Goal: Task Accomplishment & Management: Manage account settings

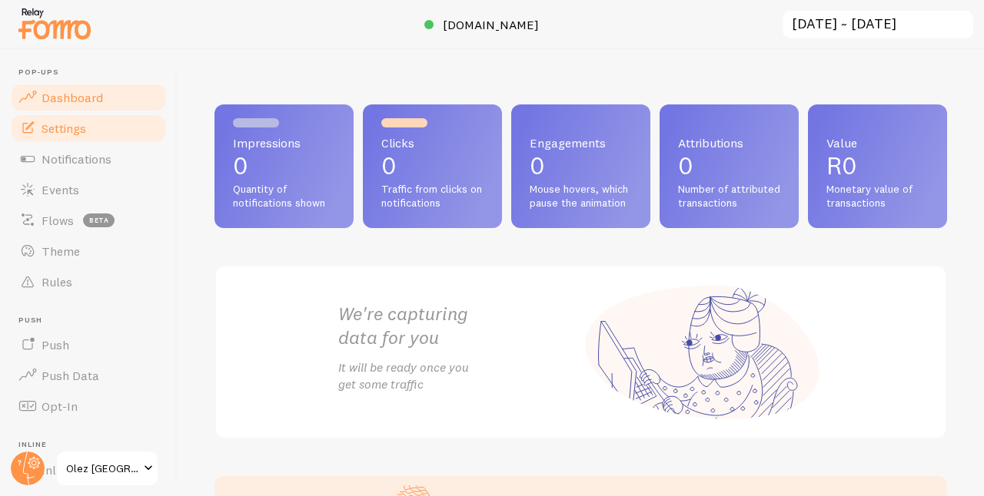
click at [71, 123] on span "Settings" at bounding box center [64, 128] width 45 height 15
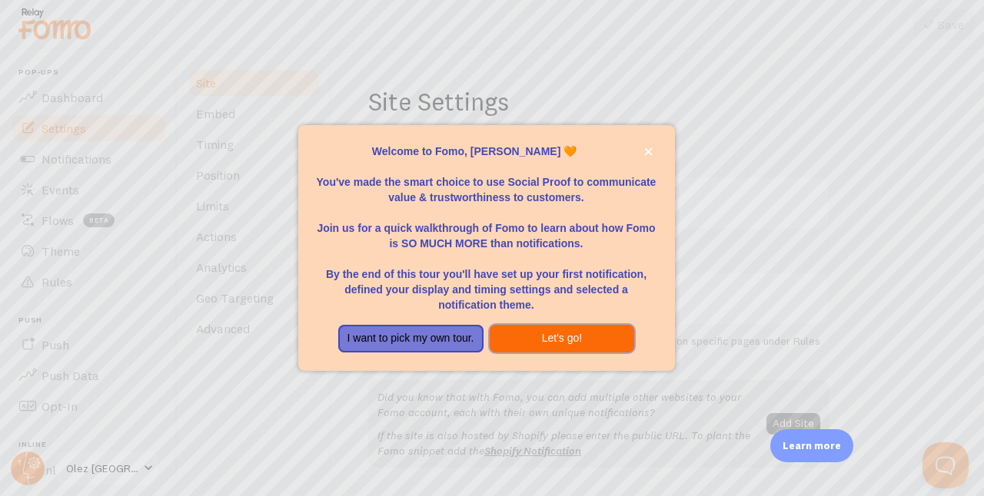
click at [582, 340] on button "Let's go!" at bounding box center [562, 339] width 145 height 28
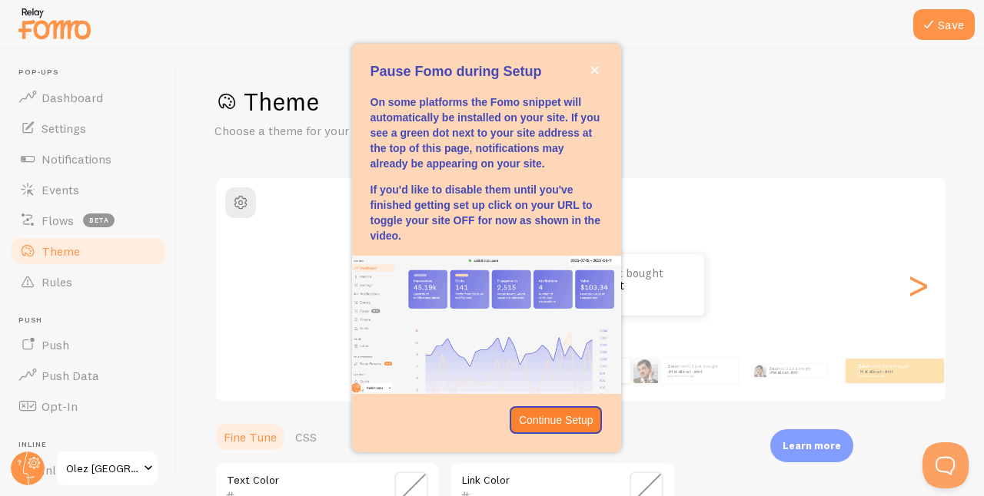
click at [901, 346] on div "Zelo from [GEOGRAPHIC_DATA] just bought a Metallica t-shirt about 4 minutes ago…" at bounding box center [581, 370] width 828 height 61
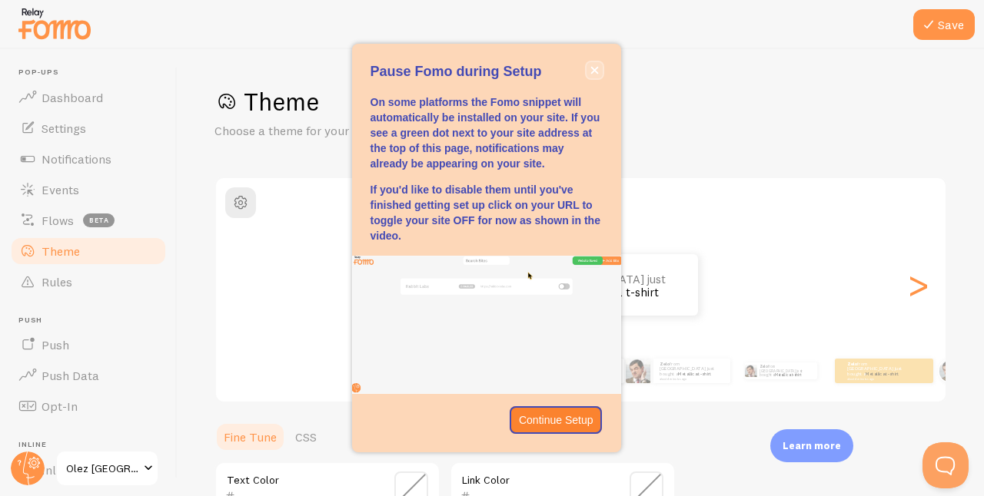
click at [599, 66] on button "close," at bounding box center [594, 70] width 16 height 16
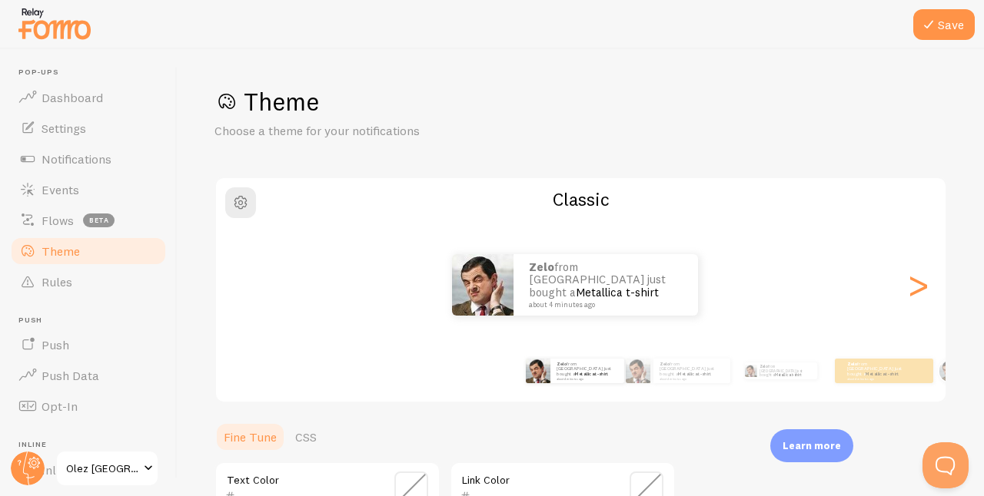
scroll to position [393, 0]
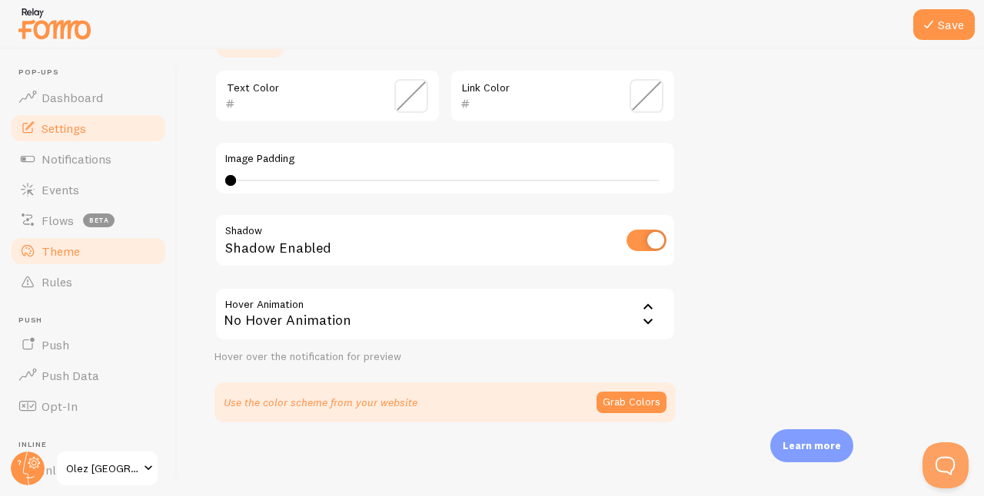
click at [78, 131] on span "Settings" at bounding box center [64, 128] width 45 height 15
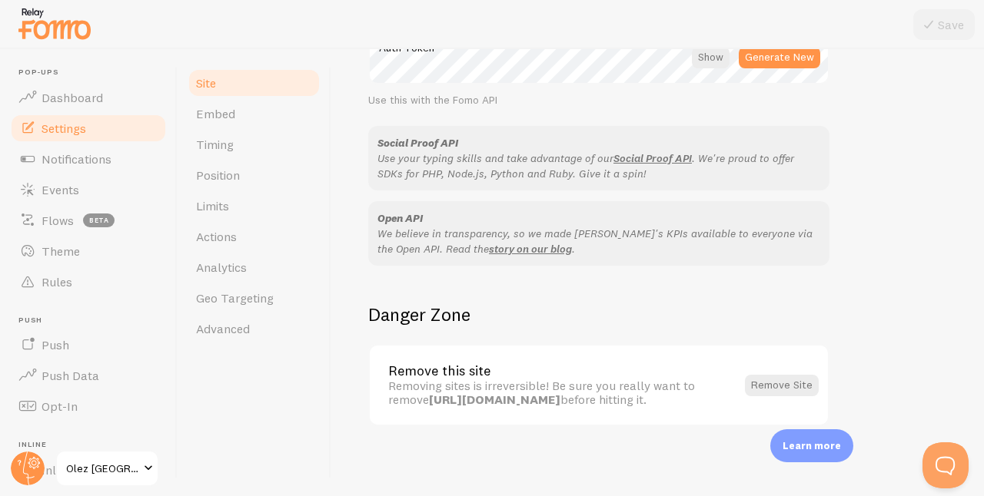
scroll to position [955, 0]
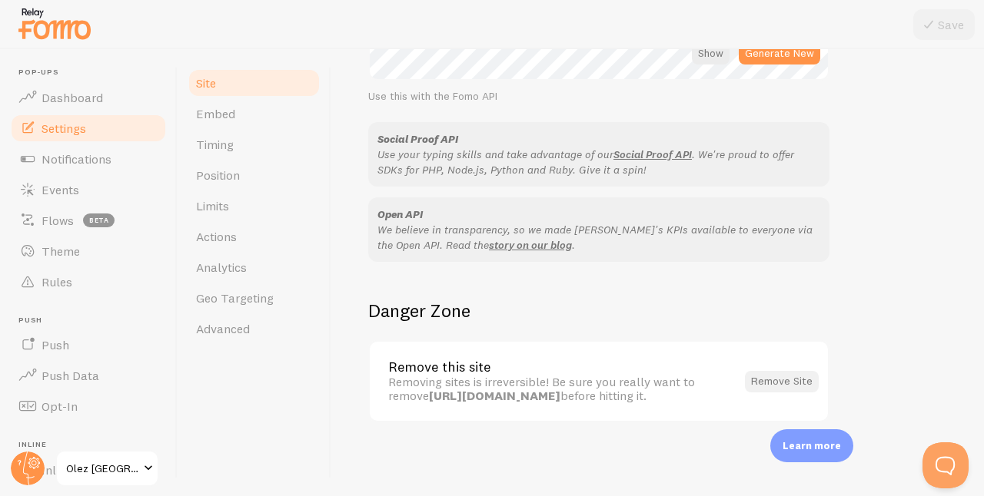
click at [791, 380] on button "Remove Site" at bounding box center [782, 382] width 74 height 22
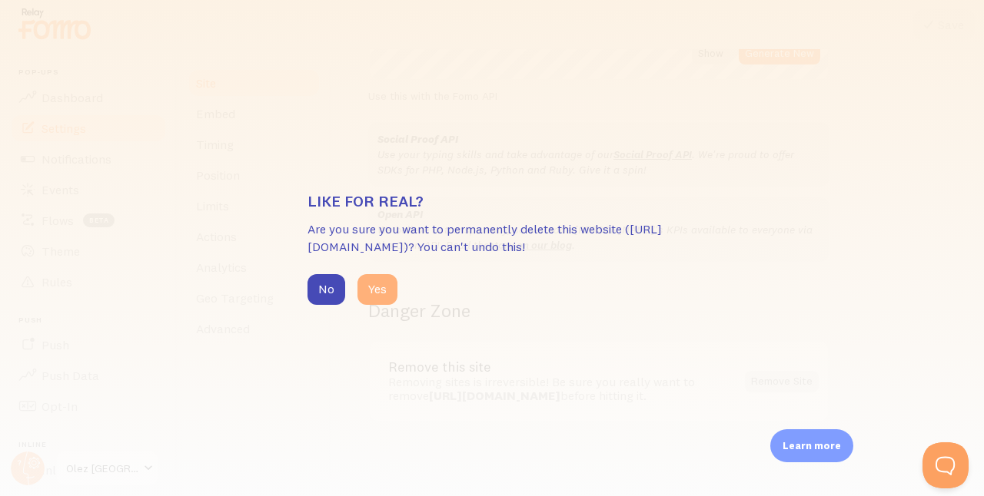
click at [389, 291] on button "Yes" at bounding box center [377, 289] width 40 height 31
